Goal: Information Seeking & Learning: Learn about a topic

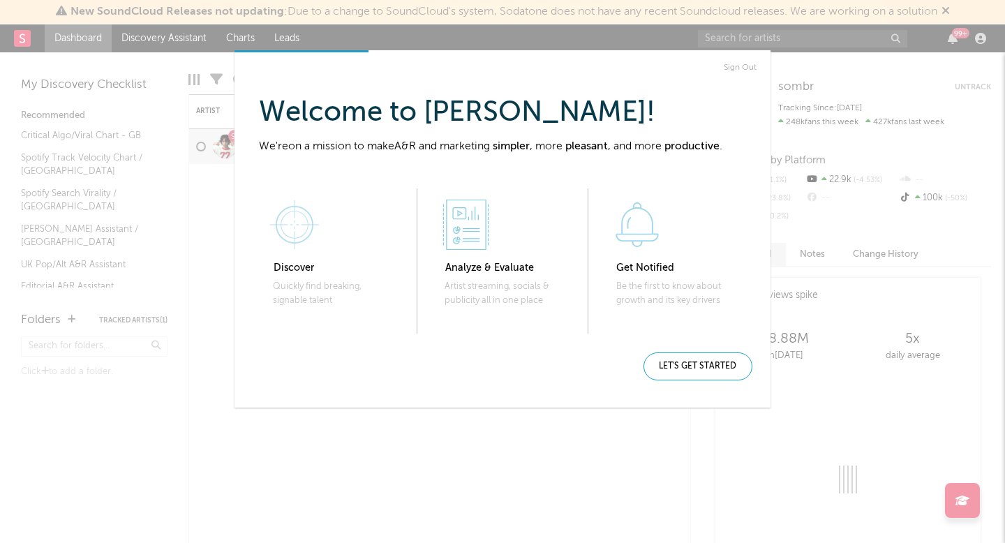
click at [745, 61] on link "Sign Out" at bounding box center [739, 67] width 33 height 17
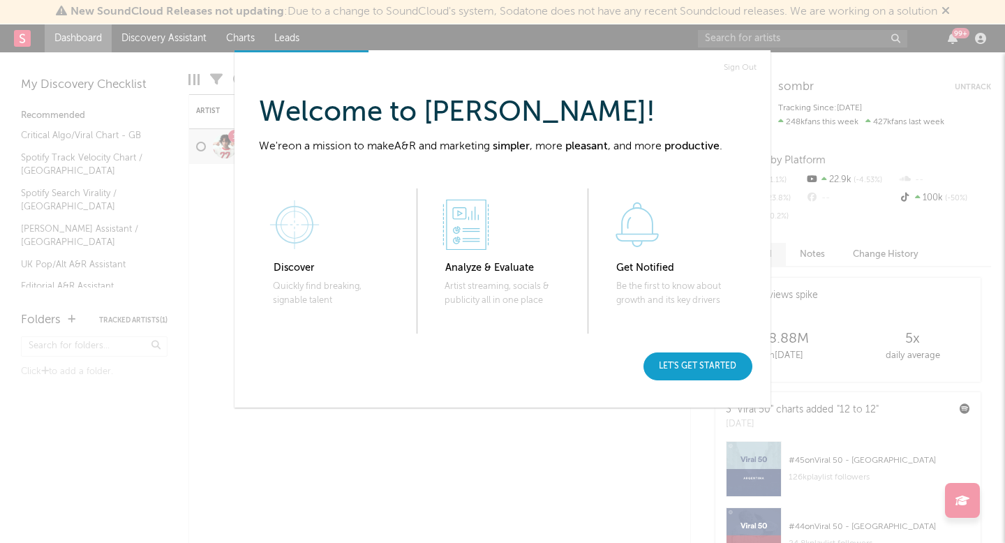
click at [698, 365] on div "Let's get started" at bounding box center [697, 366] width 109 height 28
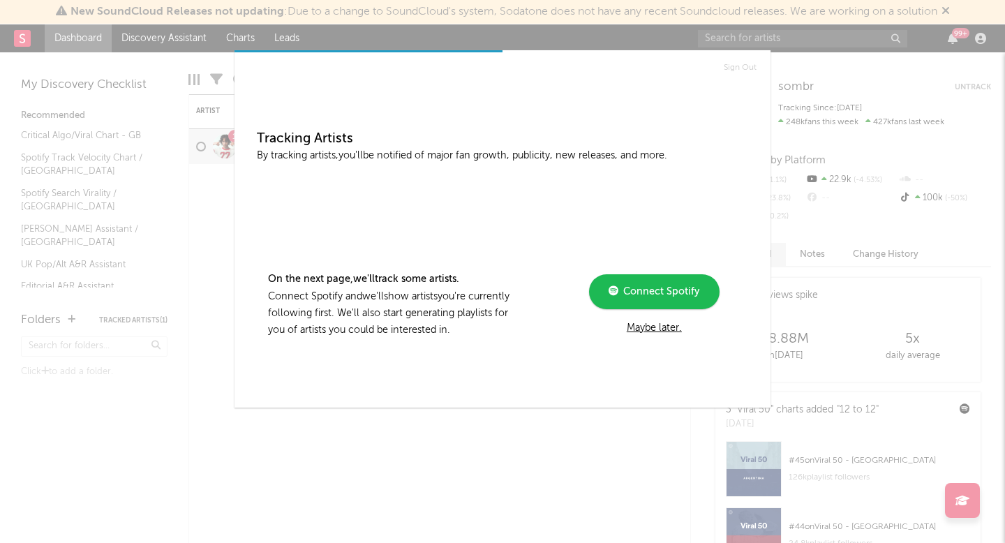
click at [661, 324] on div "Maybe later." at bounding box center [654, 328] width 188 height 17
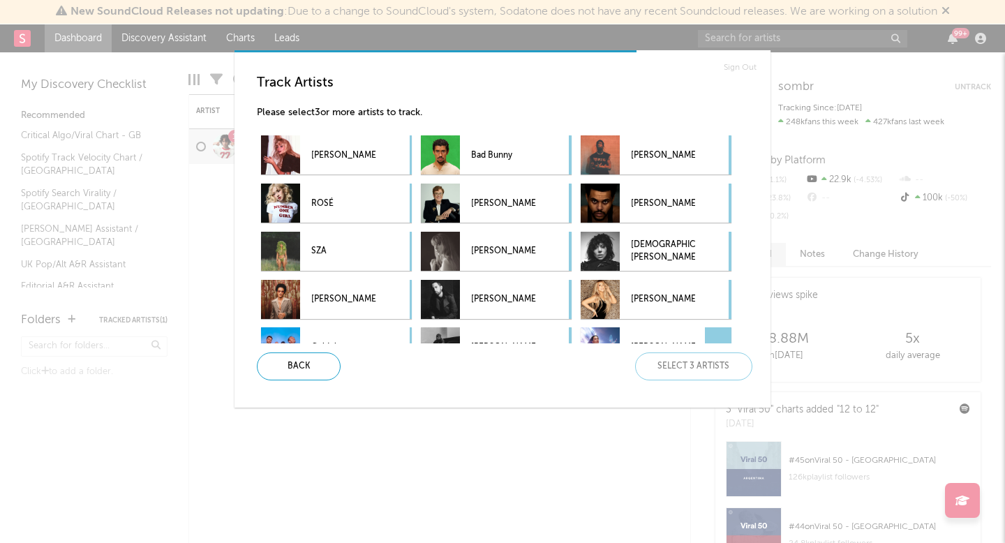
click at [697, 351] on div "Track Artists Please select 3 or more artists to track. Sabrina Carpenter Bad B…" at bounding box center [508, 227] width 525 height 328
click at [697, 367] on div "Back Select 3 artists" at bounding box center [499, 366] width 507 height 28
click at [642, 266] on p "Lady Gaga" at bounding box center [663, 251] width 64 height 31
drag, startPoint x: 620, startPoint y: 204, endPoint x: 597, endPoint y: 205, distance: 23.1
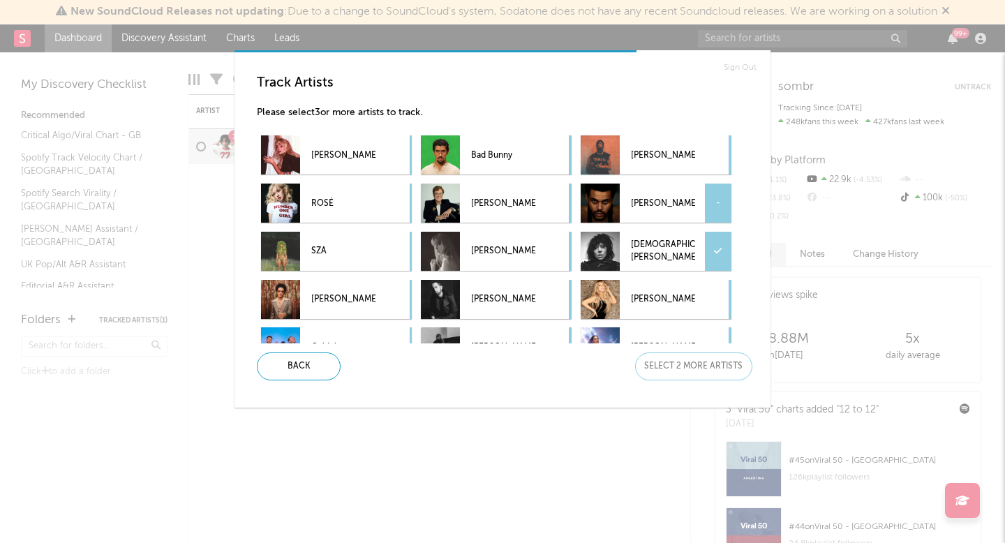
click at [618, 204] on div "The Weeknd -" at bounding box center [637, 202] width 114 height 39
click at [519, 212] on p "Elton John" at bounding box center [503, 203] width 64 height 31
click at [737, 376] on div "Next" at bounding box center [693, 366] width 117 height 28
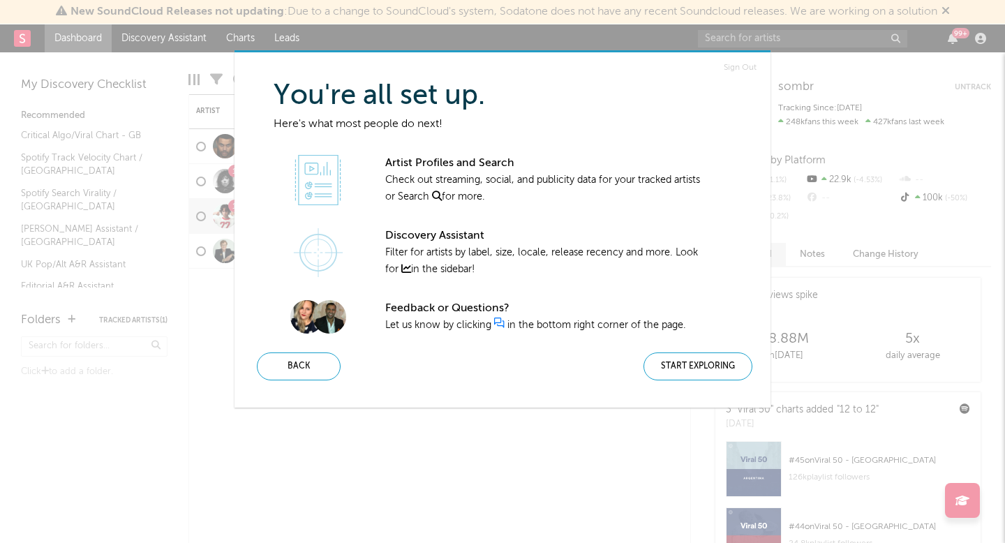
click at [737, 376] on div "Start Exploring" at bounding box center [697, 366] width 109 height 28
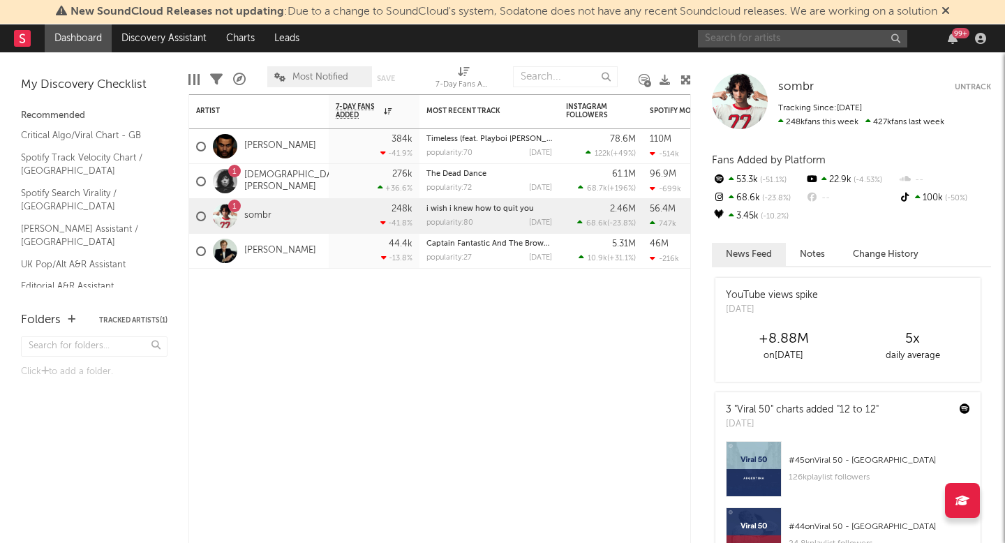
click at [820, 40] on input "text" at bounding box center [802, 38] width 209 height 17
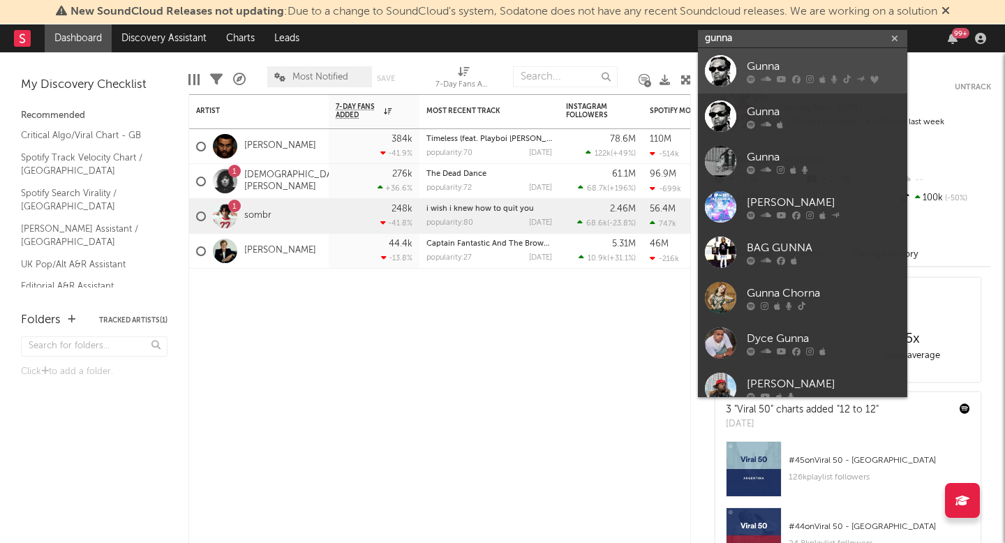
type input "gunna"
click at [791, 66] on div "Gunna" at bounding box center [822, 66] width 153 height 17
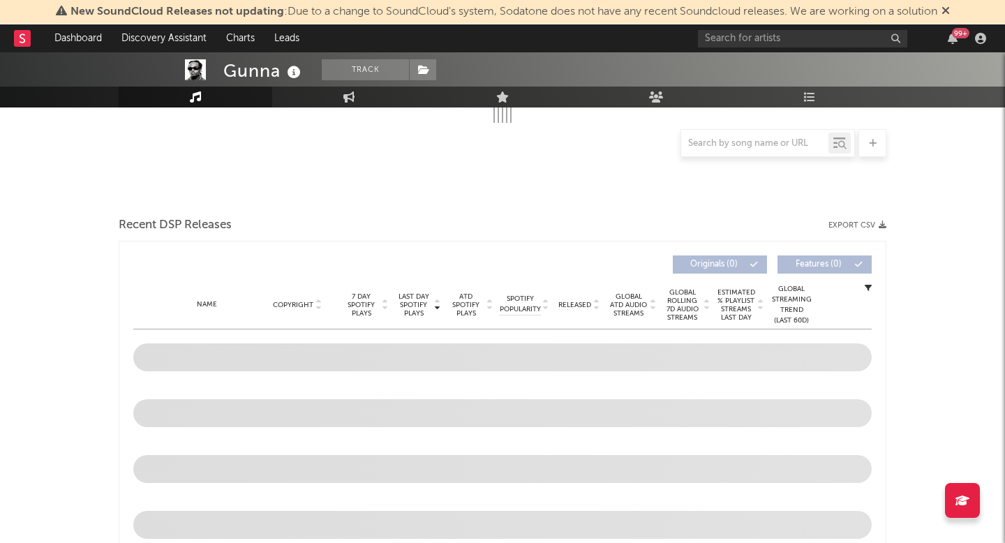
scroll to position [283, 0]
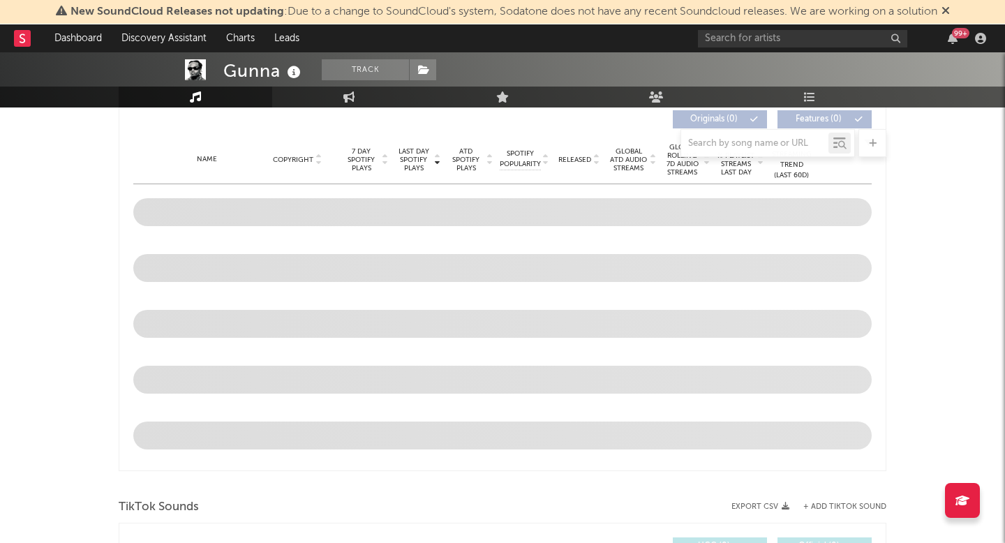
select select "6m"
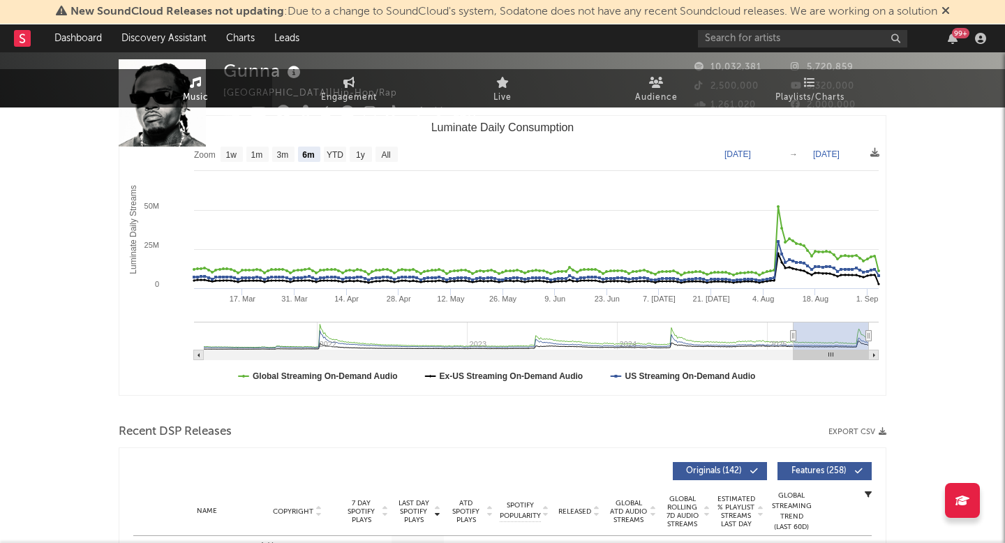
scroll to position [0, 0]
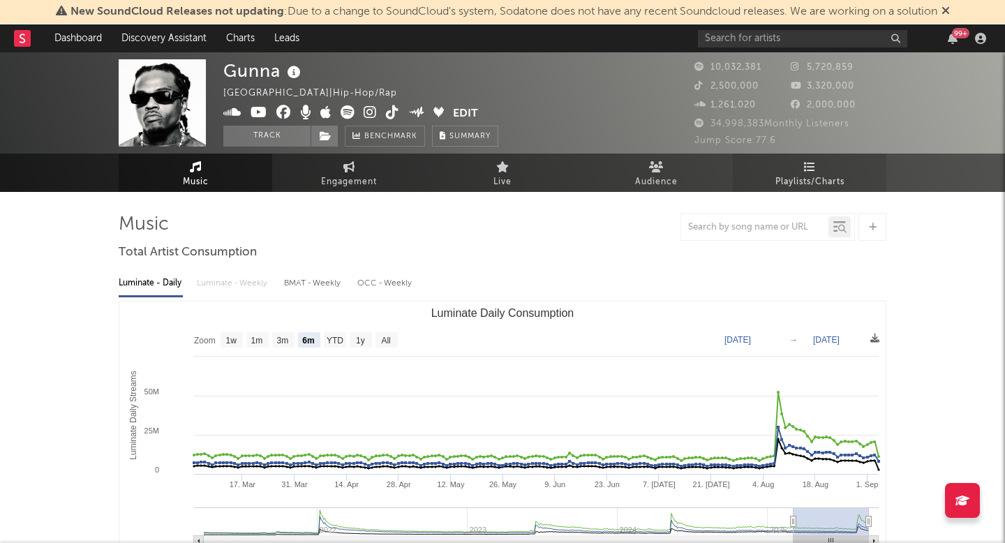
click at [796, 176] on span "Playlists/Charts" at bounding box center [809, 182] width 69 height 17
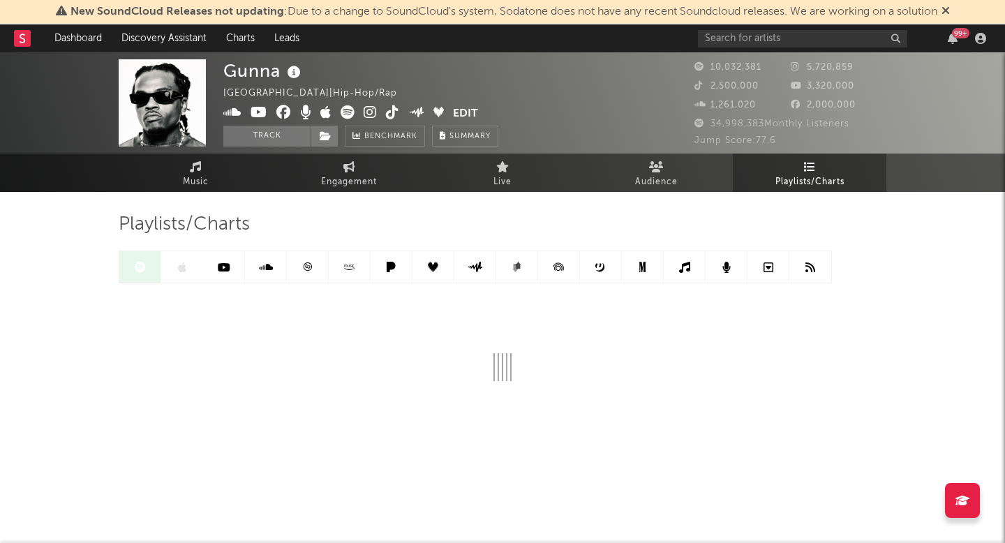
click at [516, 268] on icon at bounding box center [516, 268] width 6 height 8
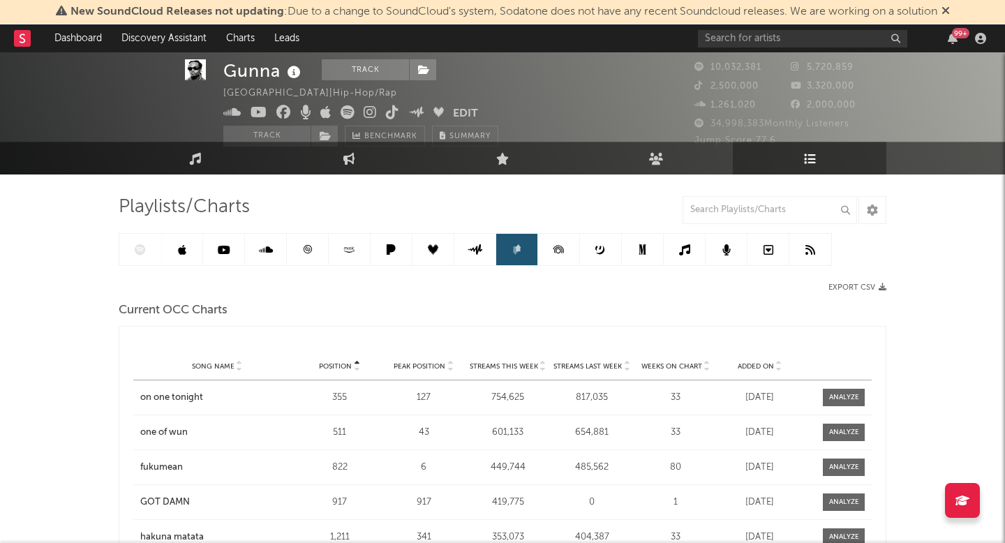
scroll to position [14, 0]
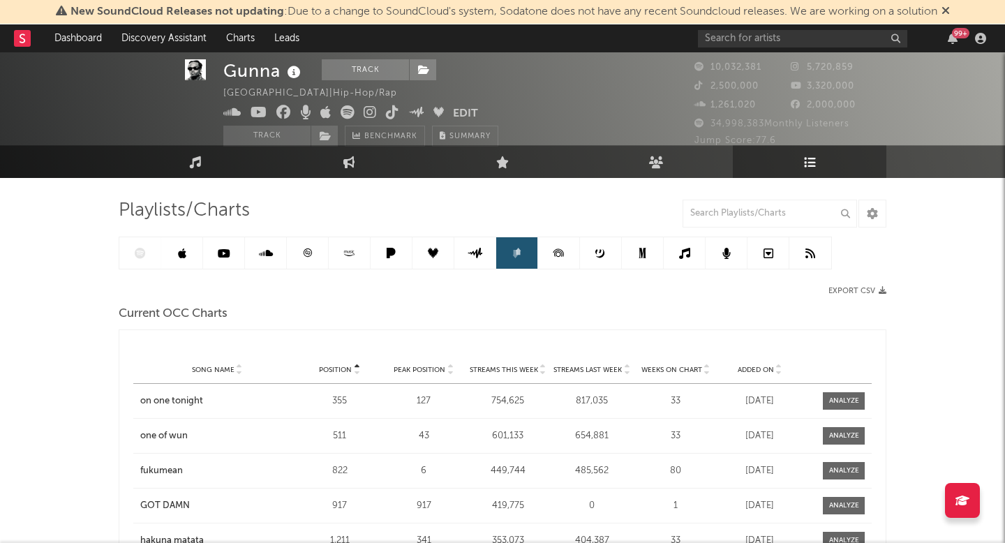
click at [691, 255] on link at bounding box center [684, 252] width 42 height 31
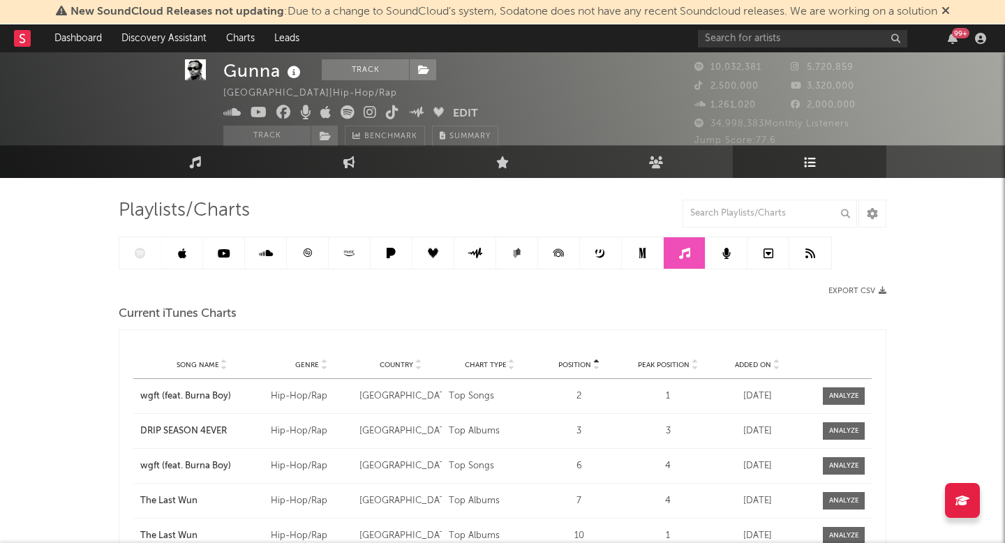
click at [733, 253] on link at bounding box center [726, 252] width 42 height 31
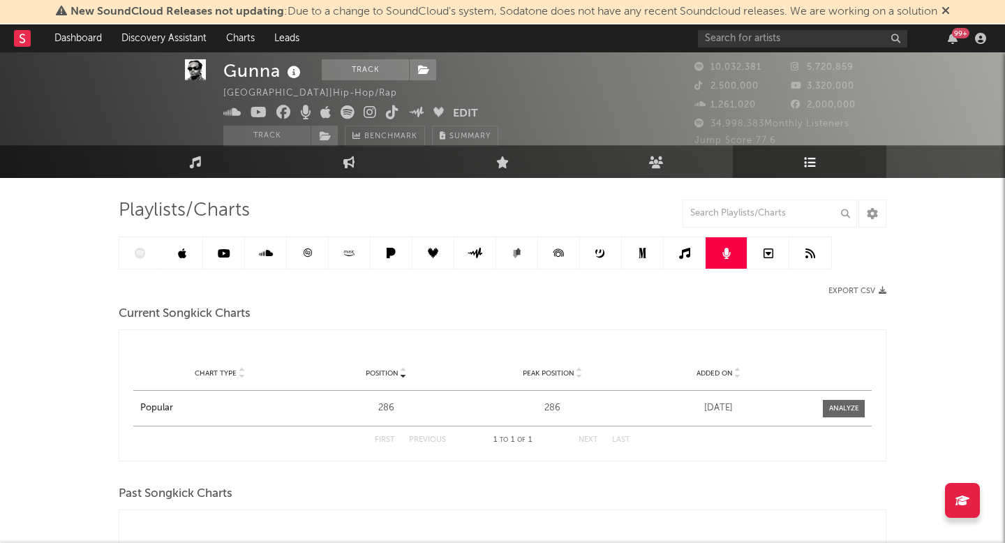
click at [761, 253] on link at bounding box center [768, 252] width 42 height 31
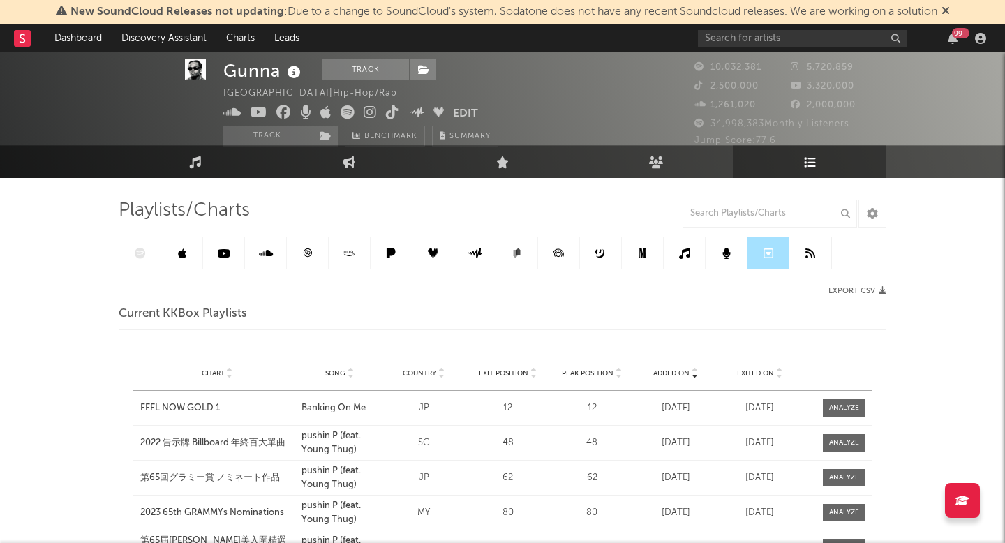
click at [802, 253] on link at bounding box center [810, 252] width 42 height 31
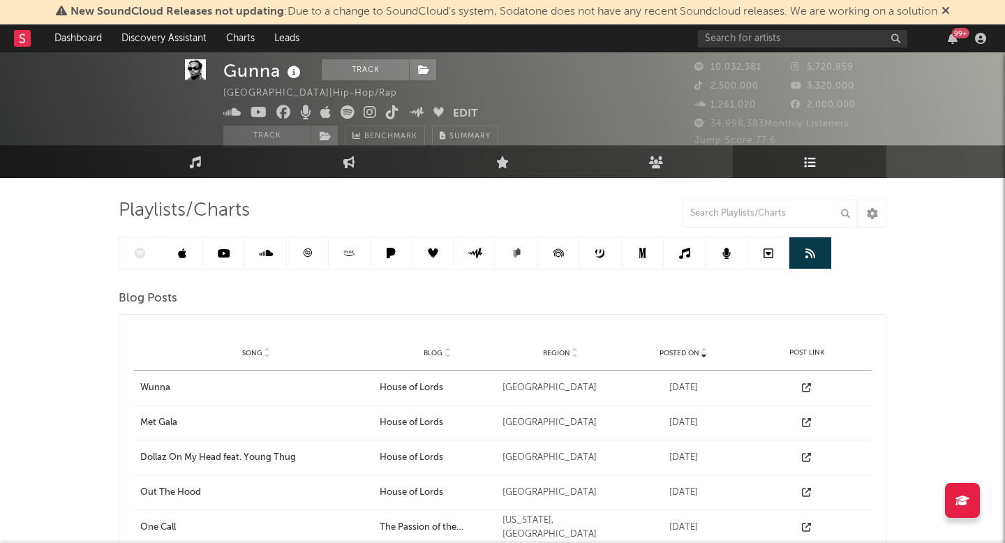
click at [140, 257] on div at bounding box center [475, 253] width 713 height 33
click at [181, 253] on icon at bounding box center [182, 253] width 8 height 11
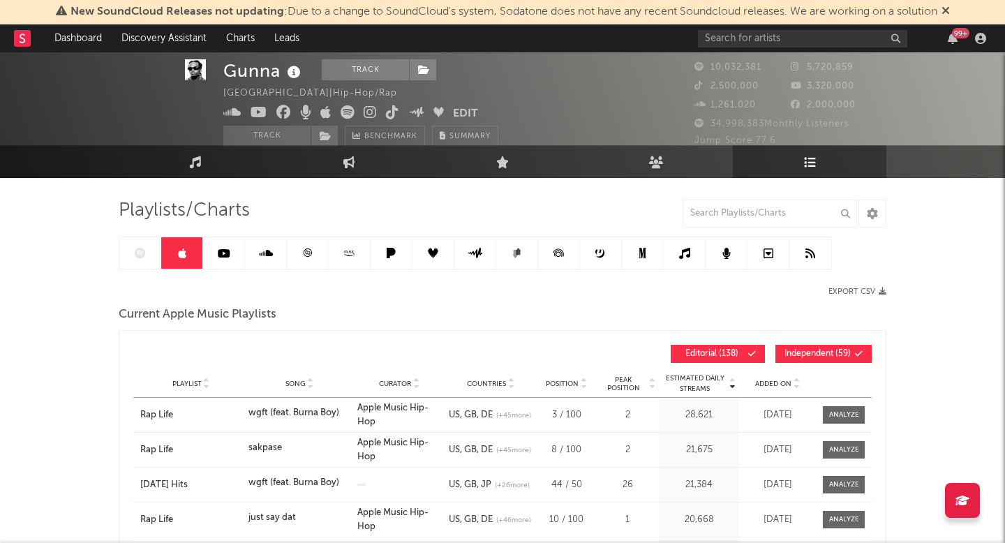
click at [209, 253] on link at bounding box center [224, 252] width 42 height 31
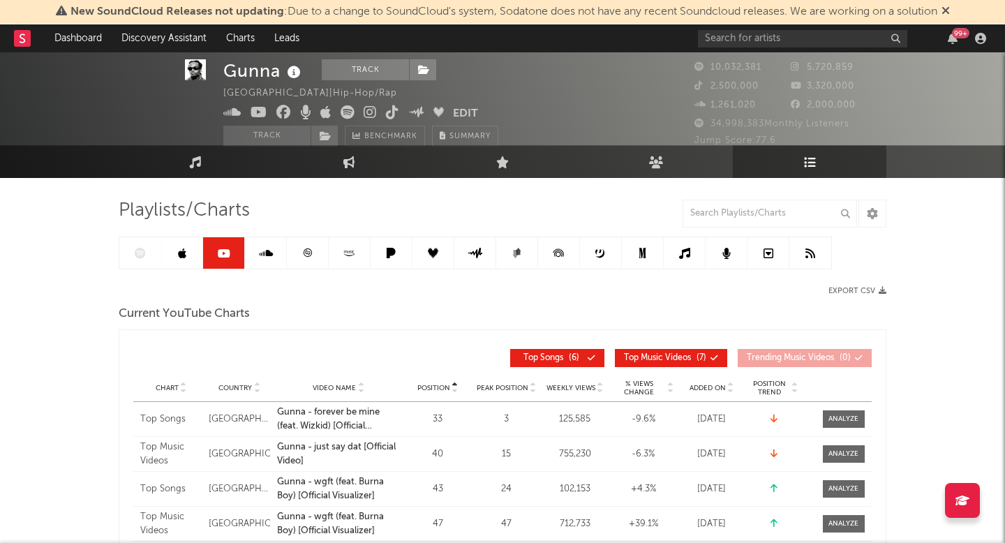
click at [259, 253] on icon at bounding box center [266, 253] width 14 height 11
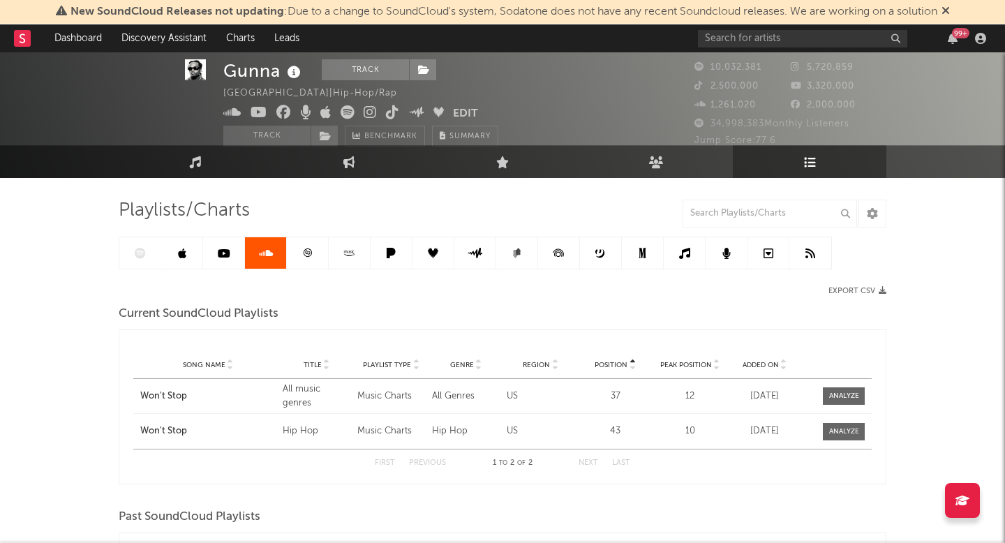
click at [294, 252] on link at bounding box center [308, 252] width 42 height 31
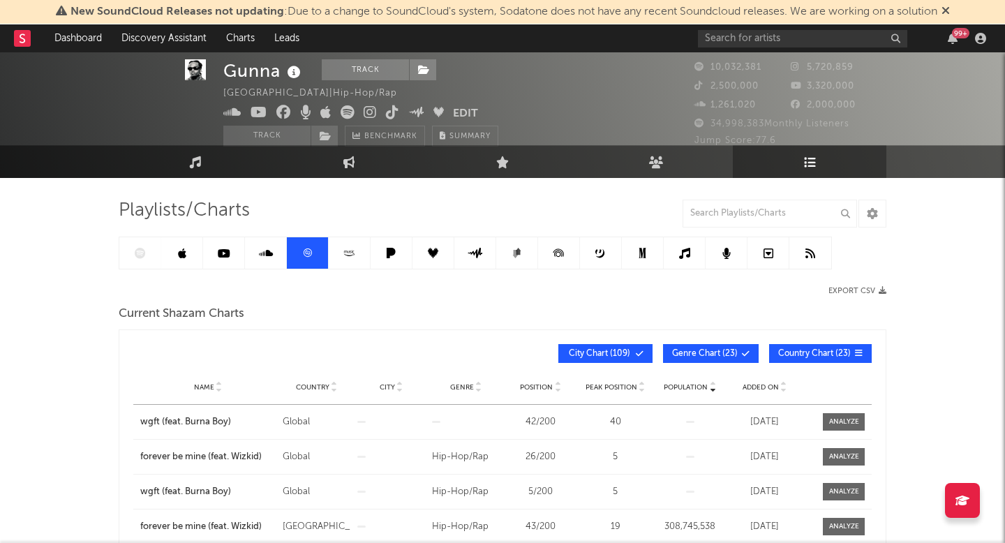
click at [355, 256] on icon at bounding box center [349, 253] width 16 height 10
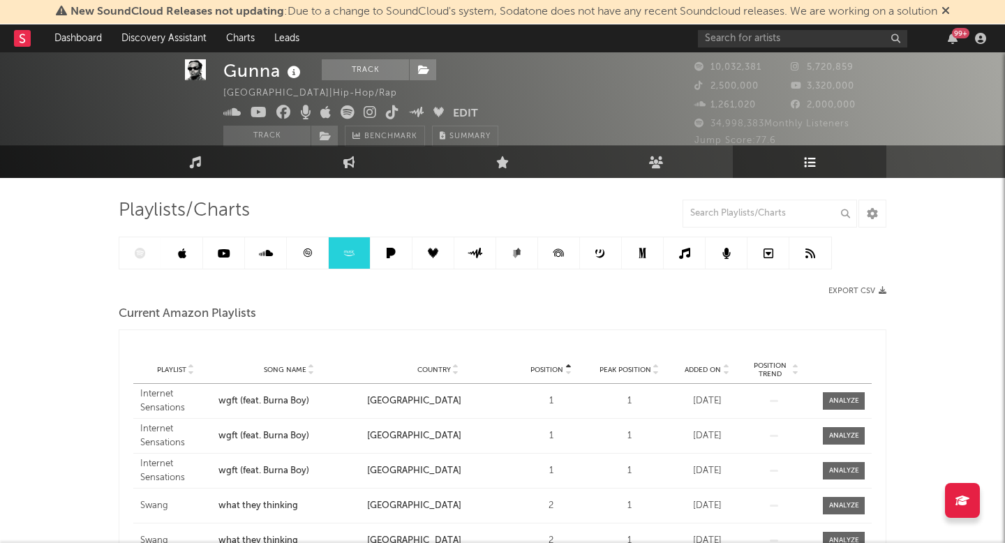
click at [384, 253] on icon at bounding box center [391, 253] width 16 height 10
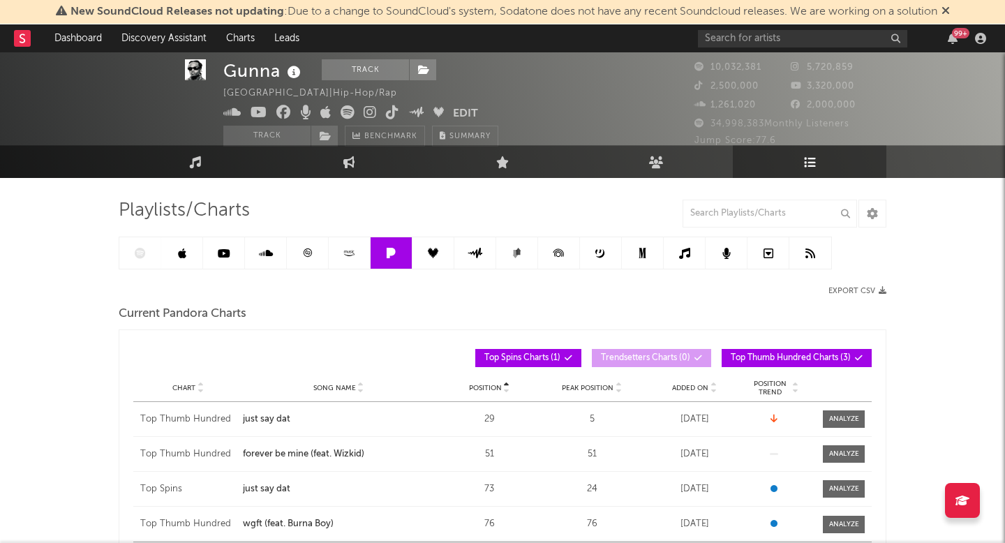
click at [435, 253] on icon at bounding box center [433, 253] width 10 height 10
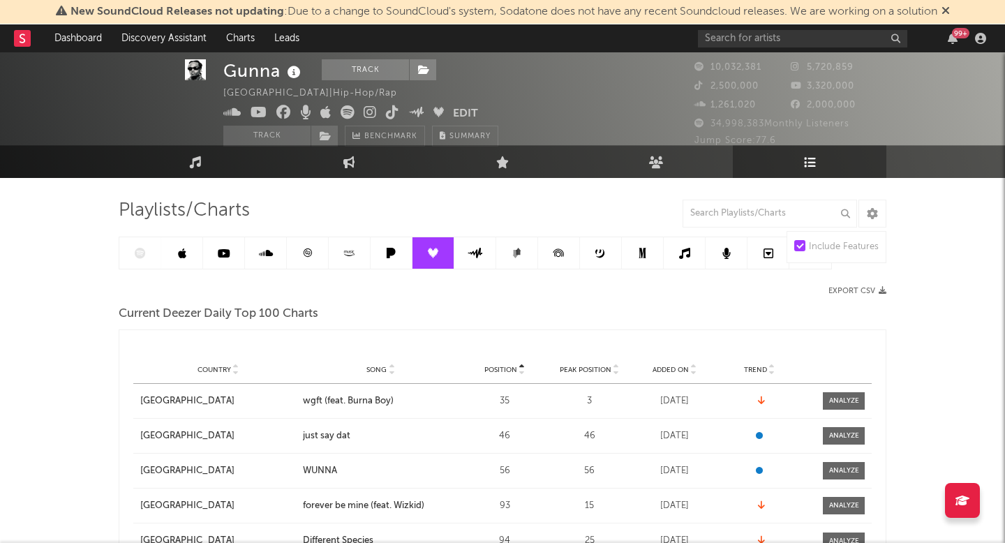
click at [465, 253] on link at bounding box center [475, 252] width 42 height 31
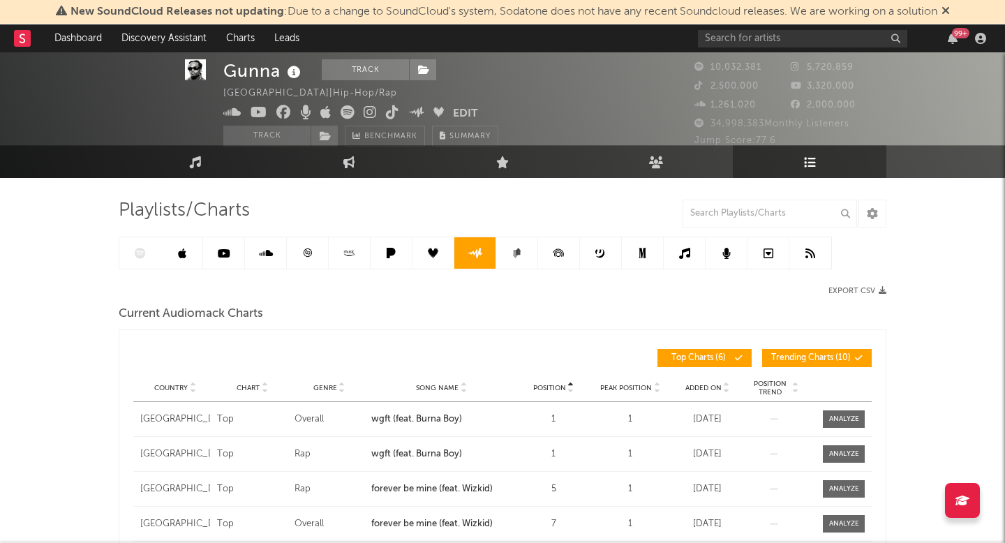
click at [518, 254] on icon at bounding box center [519, 251] width 6 height 7
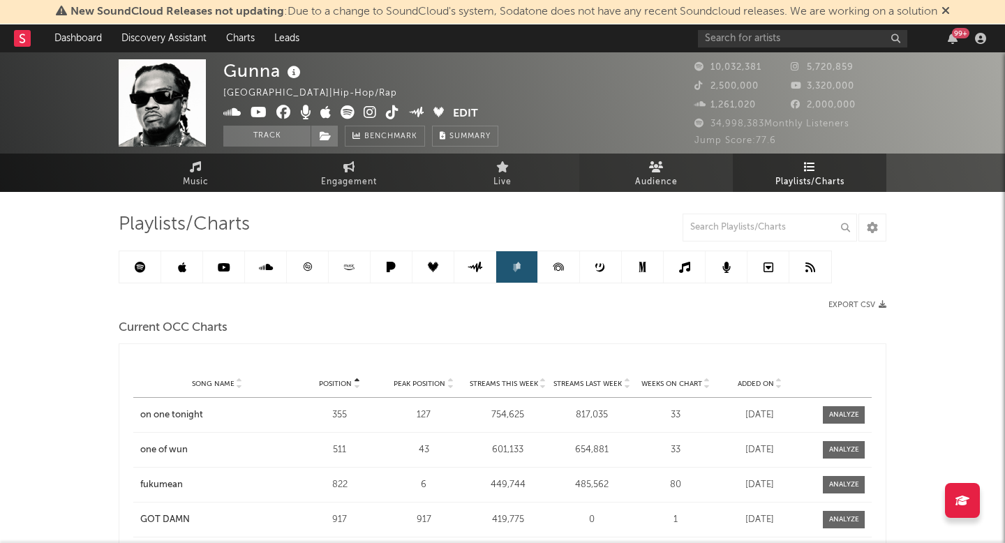
click at [623, 172] on link "Audience" at bounding box center [655, 172] width 153 height 38
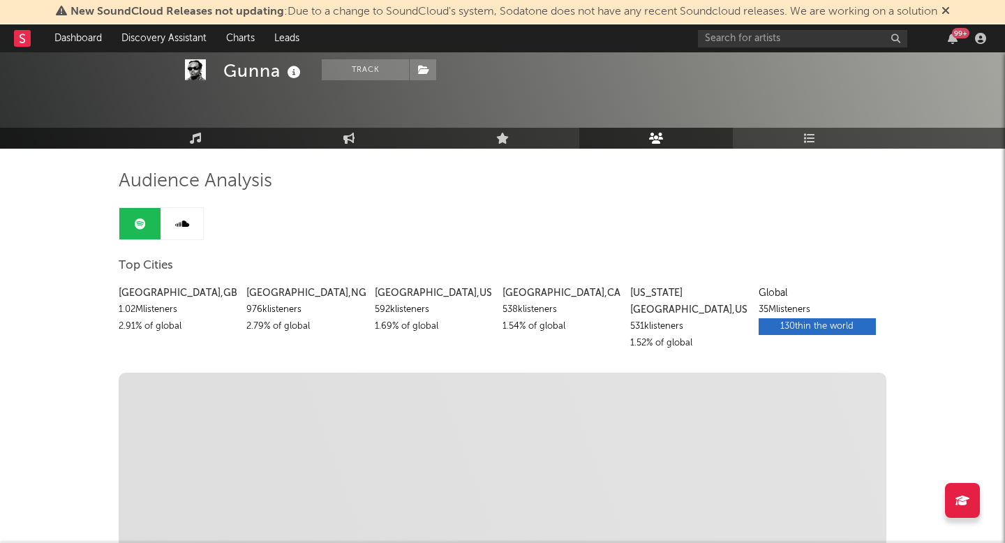
scroll to position [15, 0]
